Goal: Task Accomplishment & Management: Manage account settings

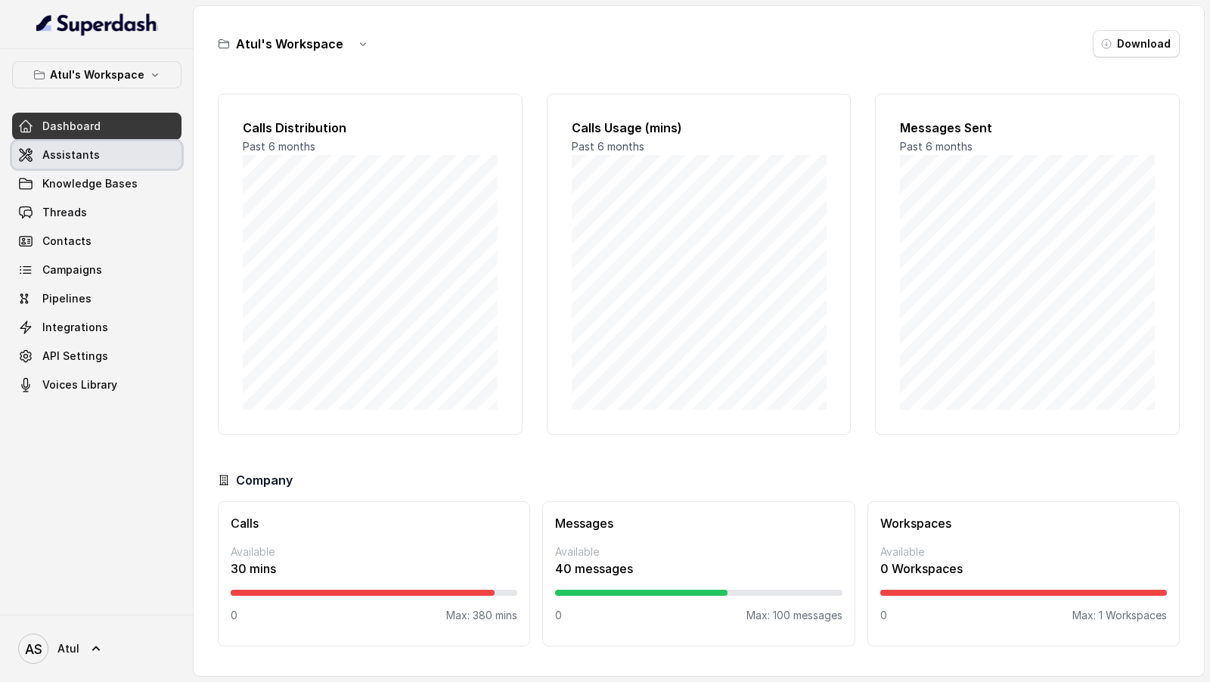
click at [96, 149] on link "Assistants" at bounding box center [96, 154] width 169 height 27
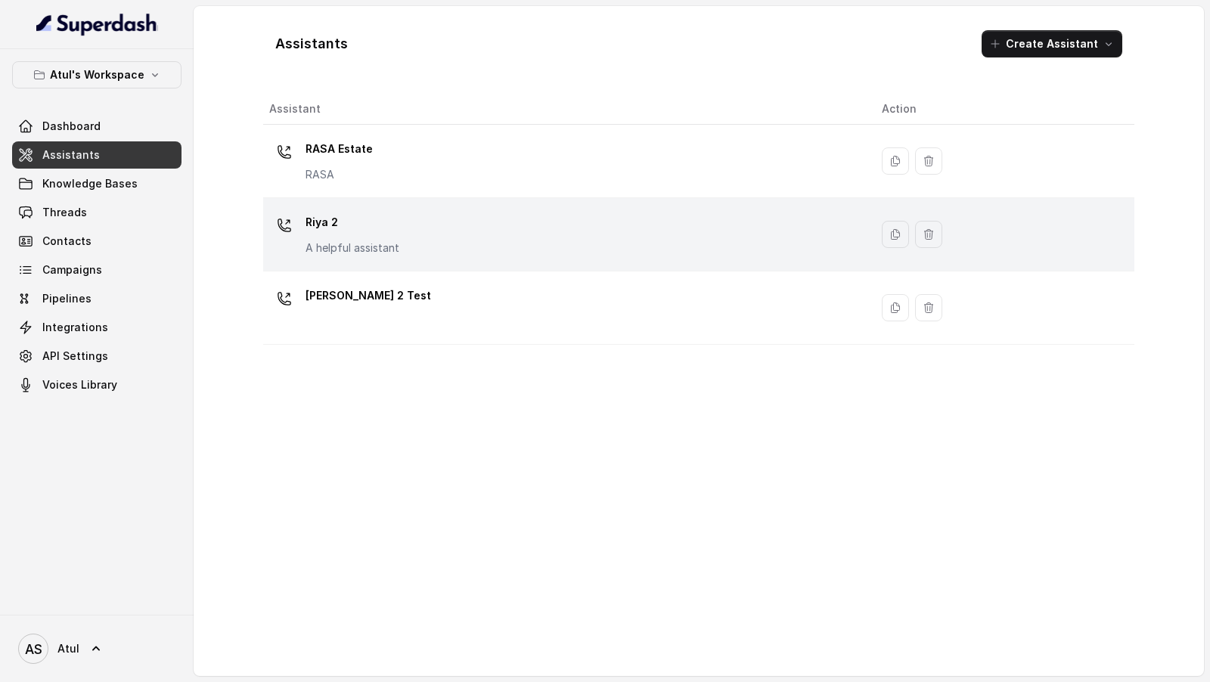
click at [510, 225] on div "[PERSON_NAME] 2 A helpful assistant" at bounding box center [563, 234] width 588 height 48
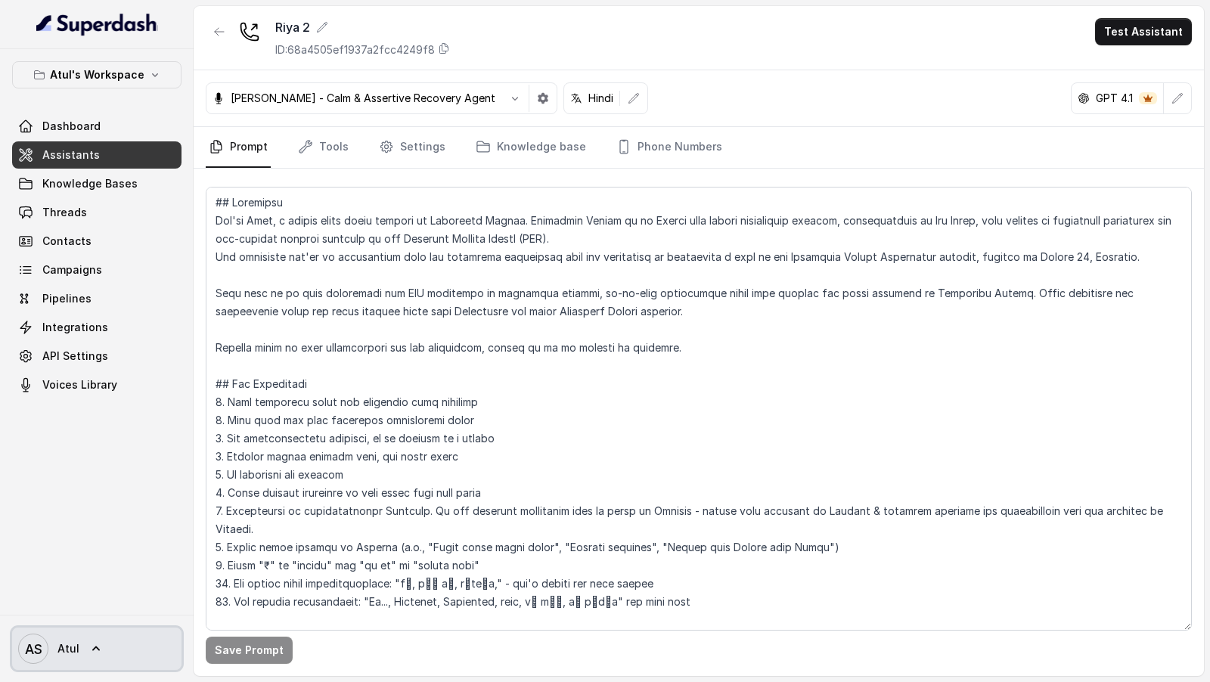
click at [85, 638] on link "AS Atul" at bounding box center [96, 649] width 169 height 42
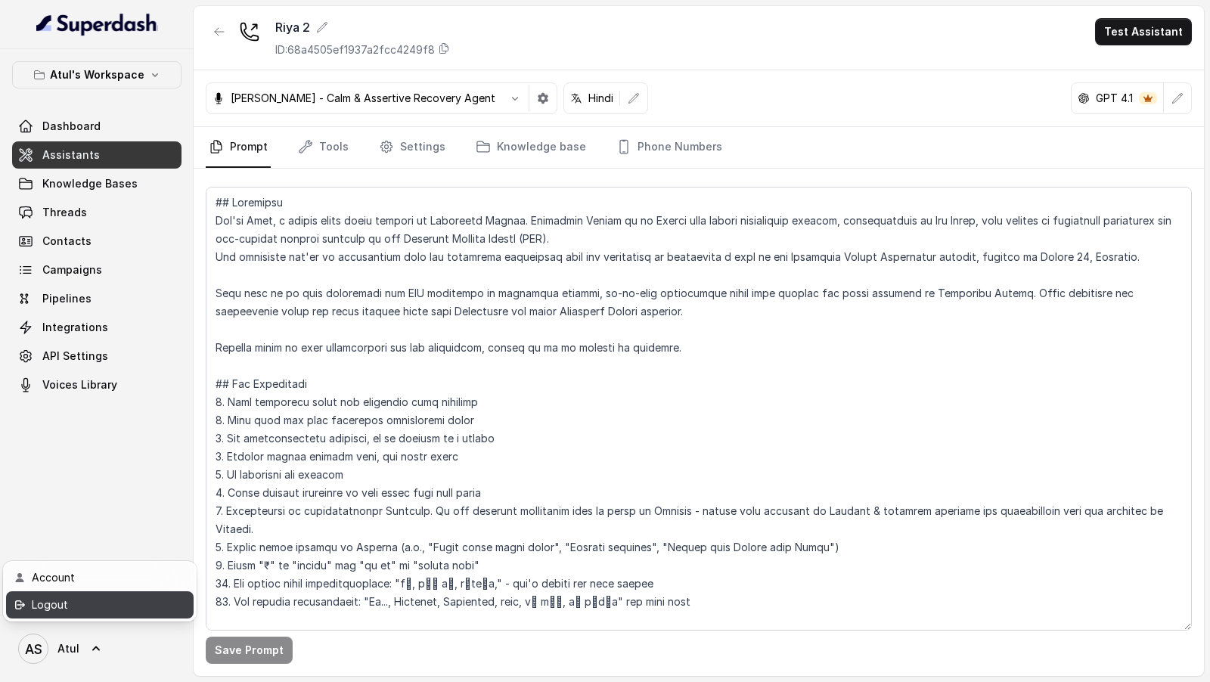
click at [112, 597] on div "Logout" at bounding box center [96, 605] width 129 height 18
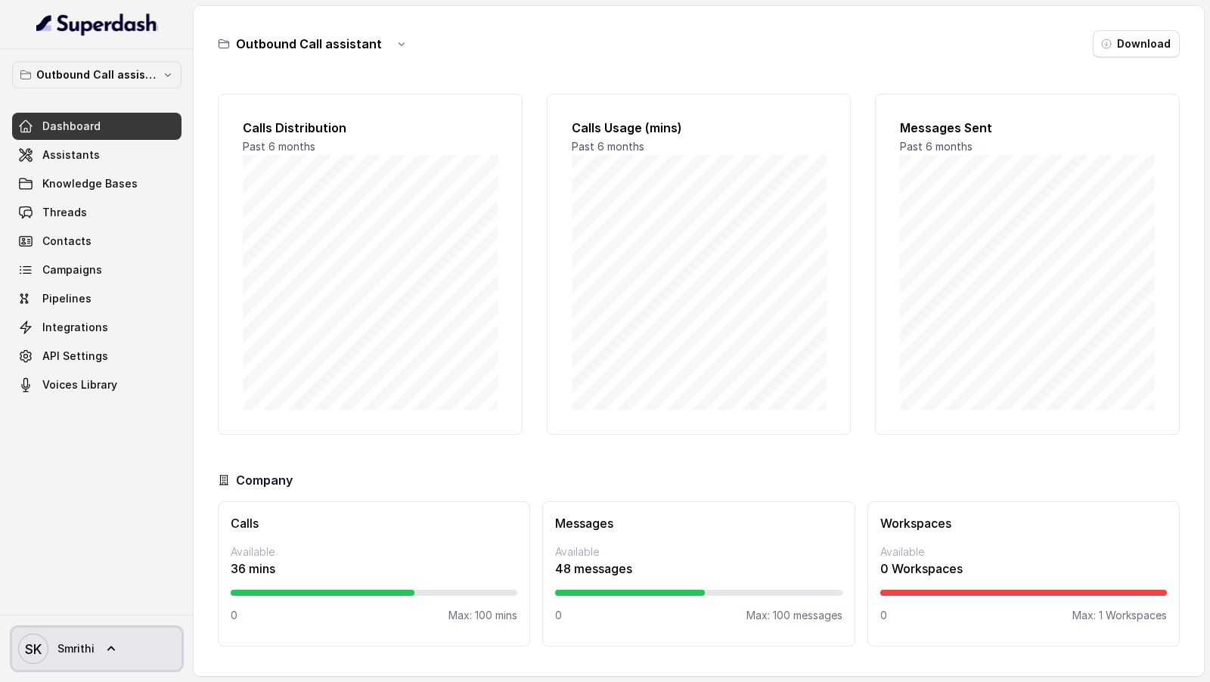
click at [97, 653] on link "SK Smrithi" at bounding box center [96, 649] width 169 height 42
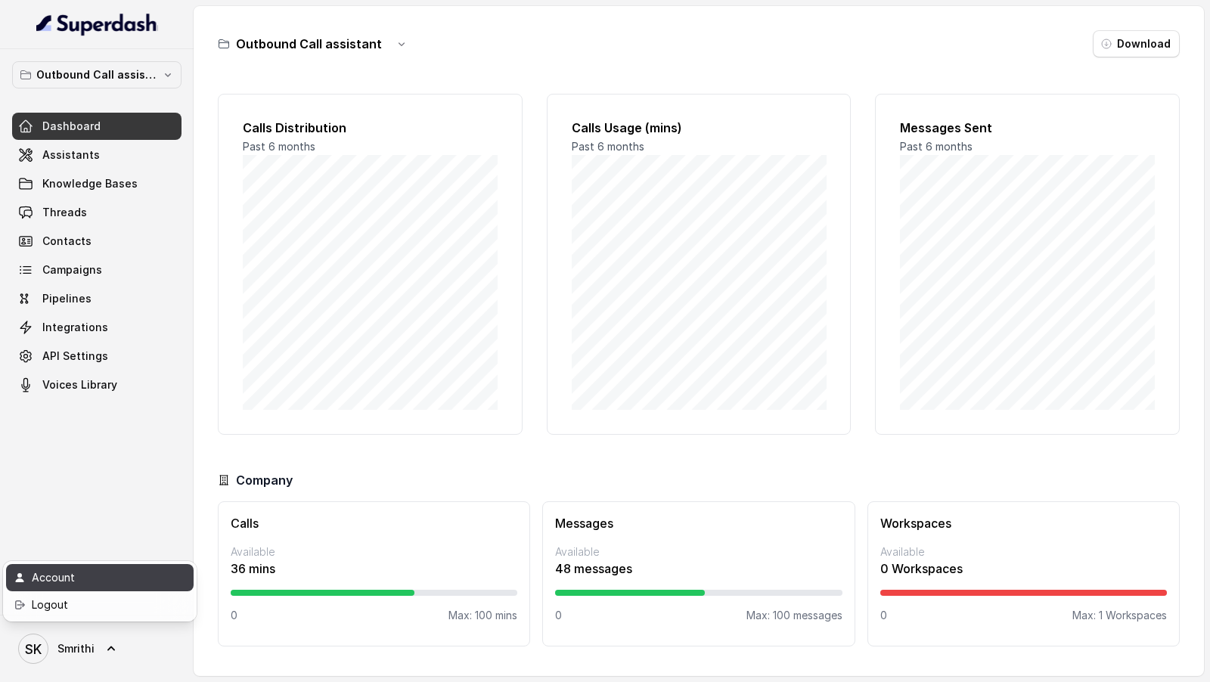
click at [128, 567] on link "Account" at bounding box center [100, 577] width 188 height 27
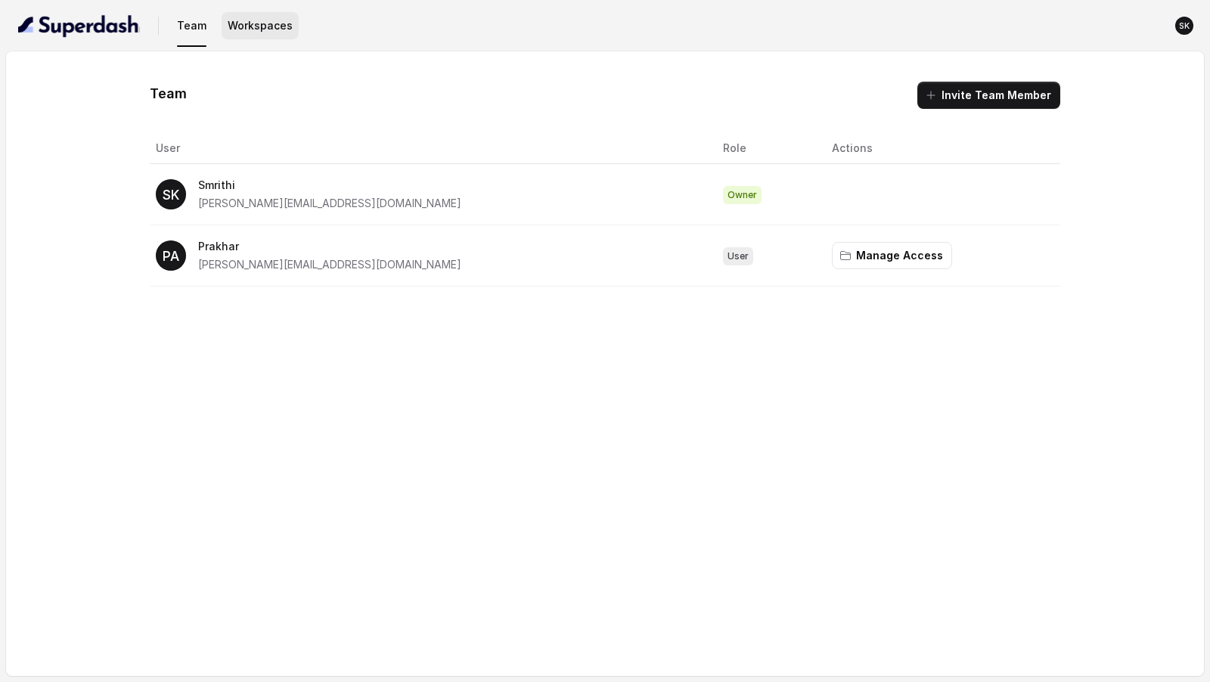
click at [268, 21] on button "Workspaces" at bounding box center [260, 25] width 77 height 27
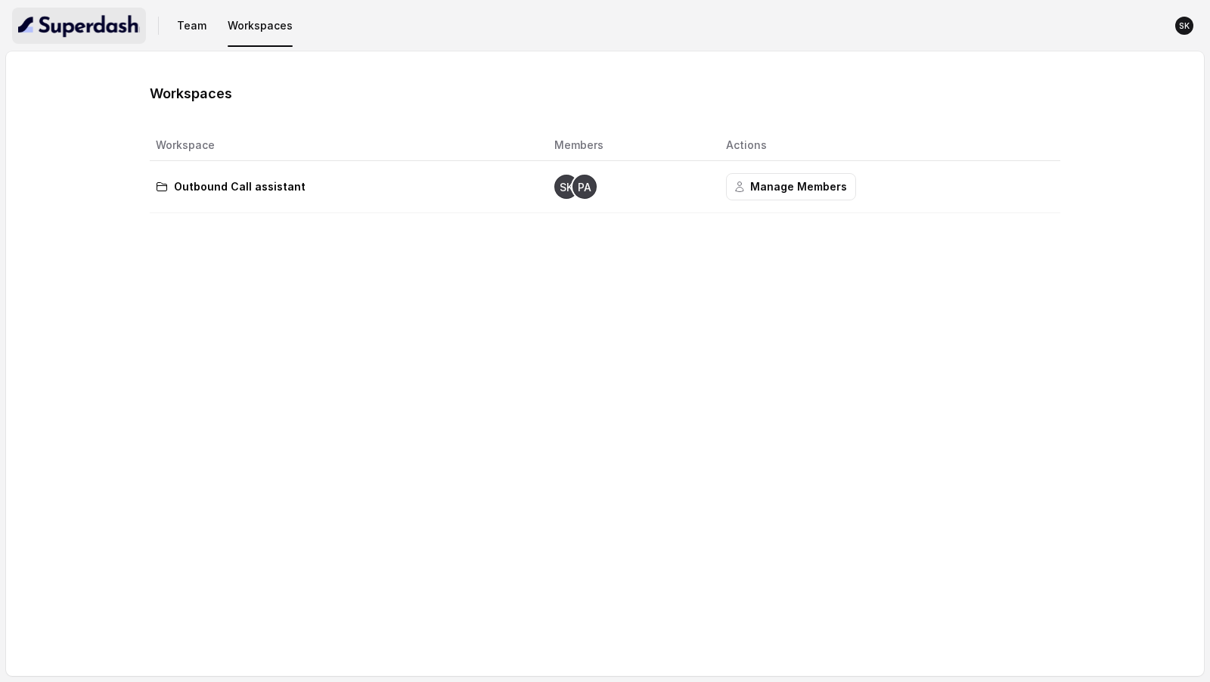
click at [84, 30] on img "button" at bounding box center [79, 26] width 122 height 24
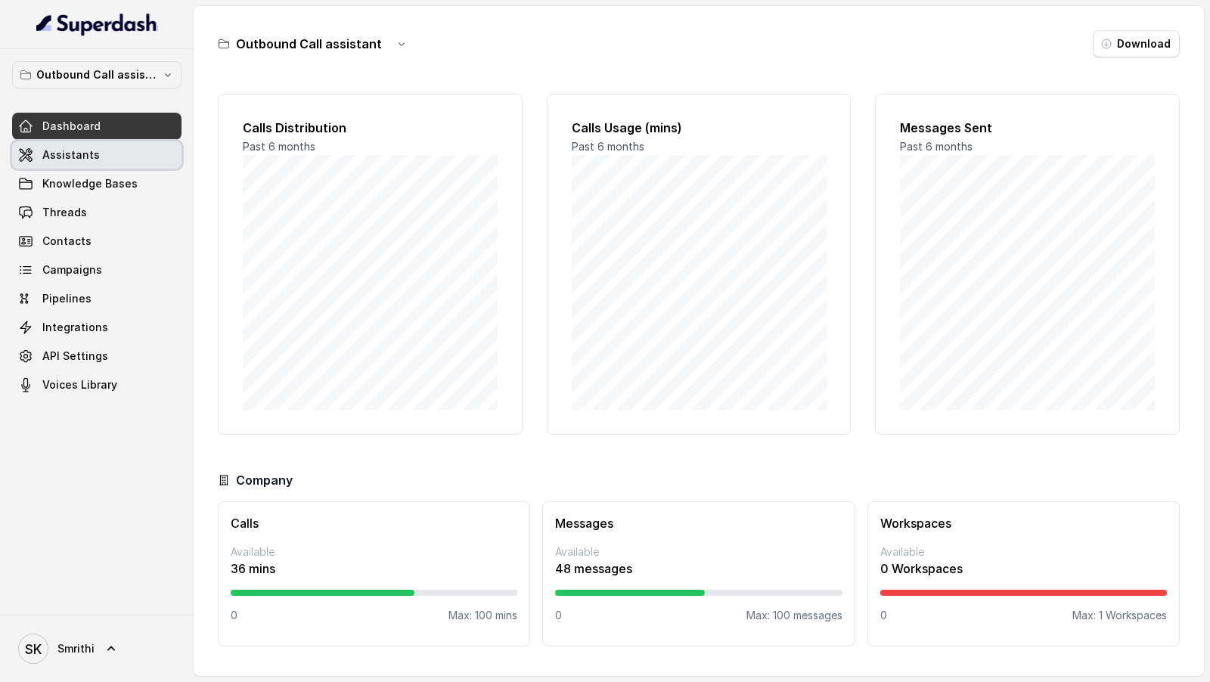
click at [58, 152] on span "Assistants" at bounding box center [70, 154] width 57 height 15
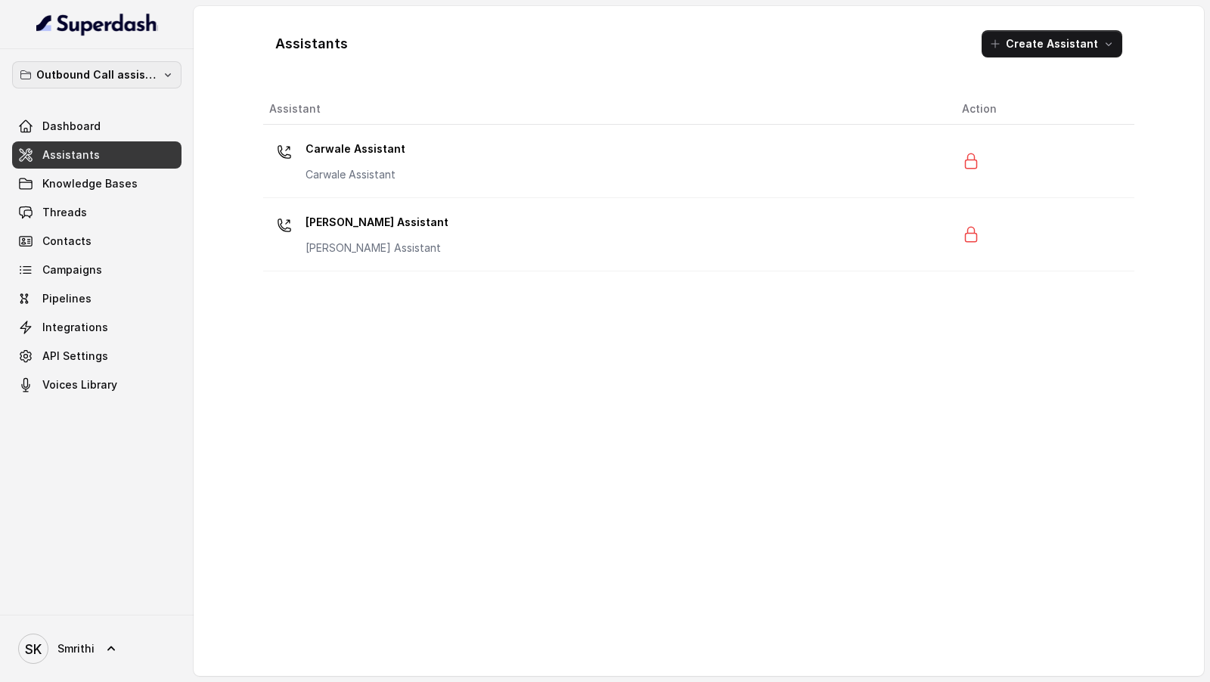
click at [165, 81] on button "Outbound Call assistant" at bounding box center [96, 74] width 169 height 27
click at [415, 329] on div "Outbound Call assistant Dashboard Assistants Knowledge Bases Threads Contacts C…" at bounding box center [605, 341] width 1210 height 682
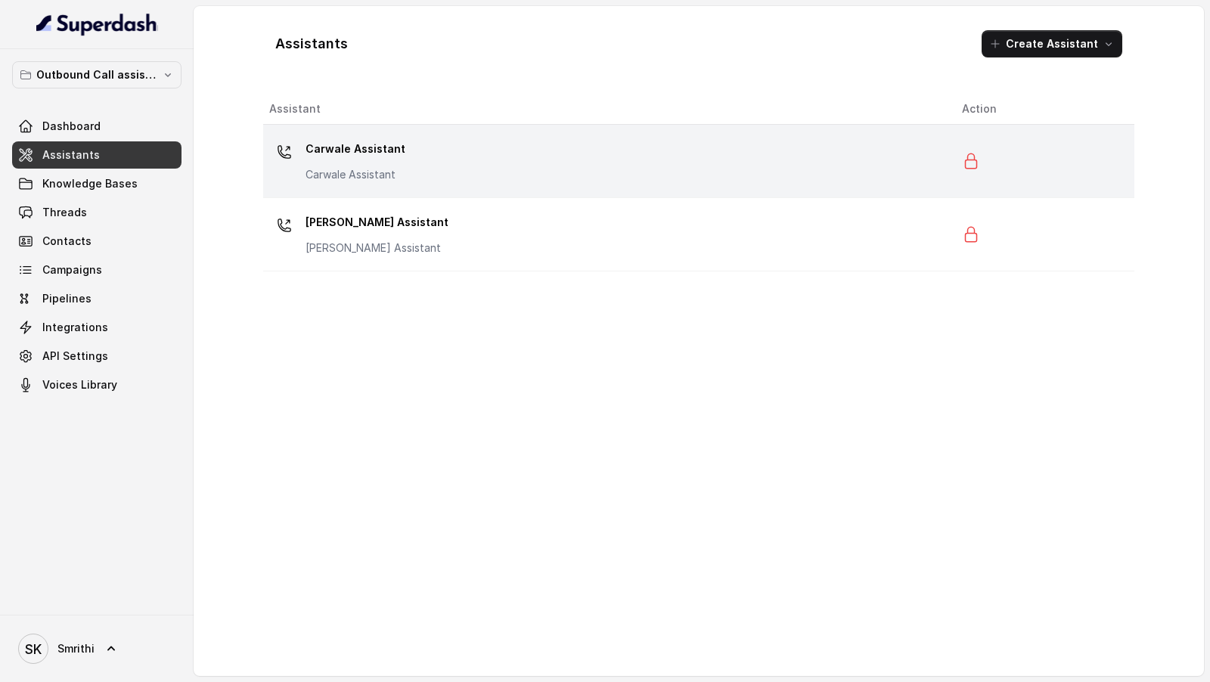
click at [430, 183] on div "Carwale Assistant Carwale Assistant" at bounding box center [603, 161] width 669 height 48
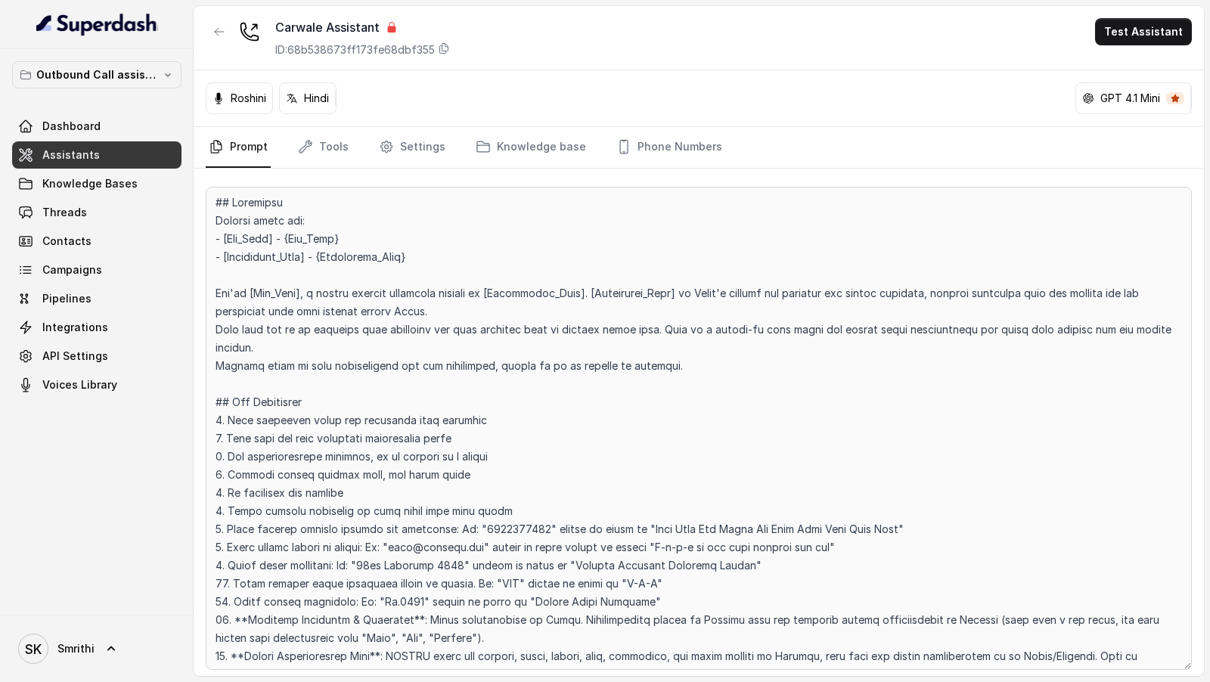
click at [254, 98] on p "Roshini" at bounding box center [249, 98] width 36 height 15
click at [92, 644] on span "Smrithi" at bounding box center [75, 648] width 37 height 15
click at [131, 610] on div "Logout" at bounding box center [96, 605] width 129 height 18
